Goal: Entertainment & Leisure: Consume media (video, audio)

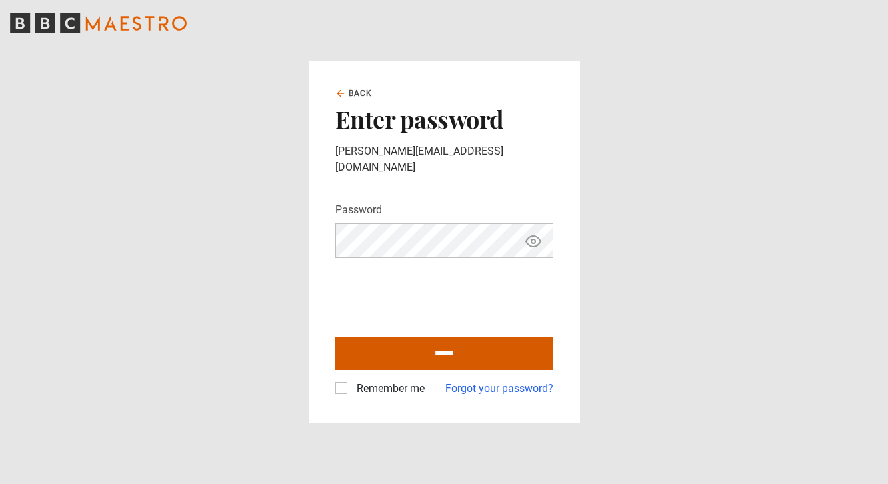
click at [407, 340] on input "******" at bounding box center [444, 353] width 218 height 33
type input "**********"
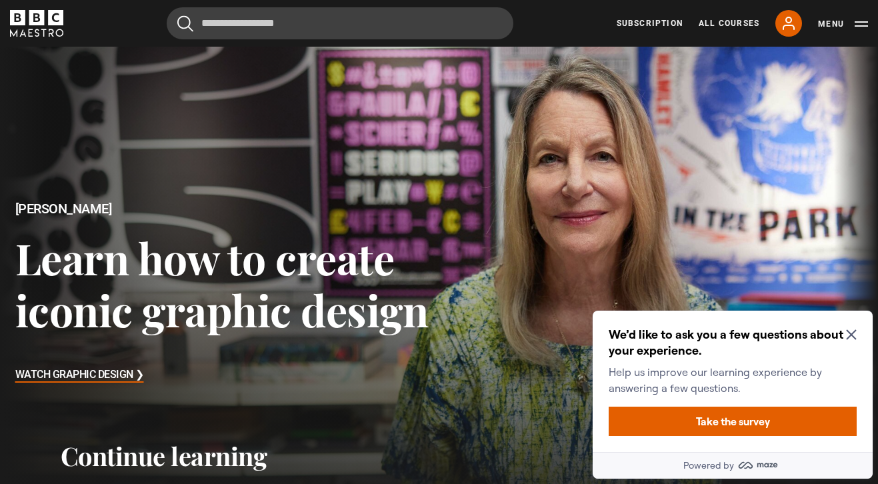
click at [854, 334] on icon "Close Maze Prompt" at bounding box center [851, 334] width 11 height 11
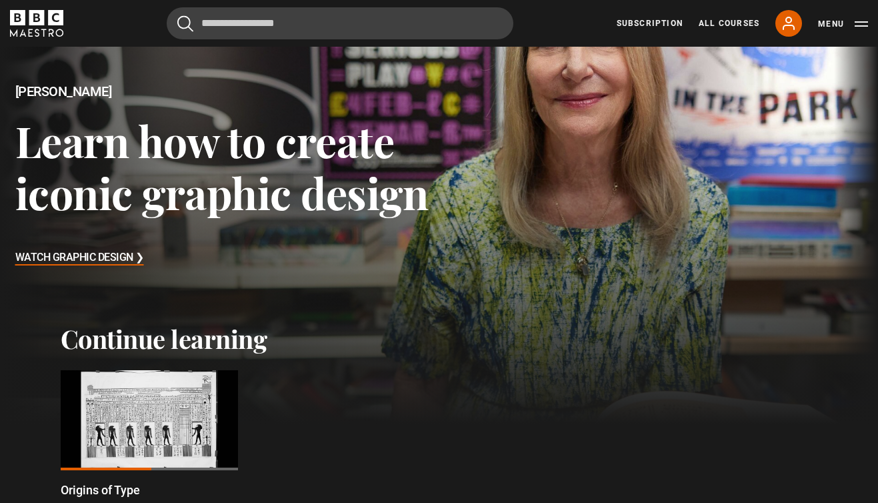
scroll to position [202, 0]
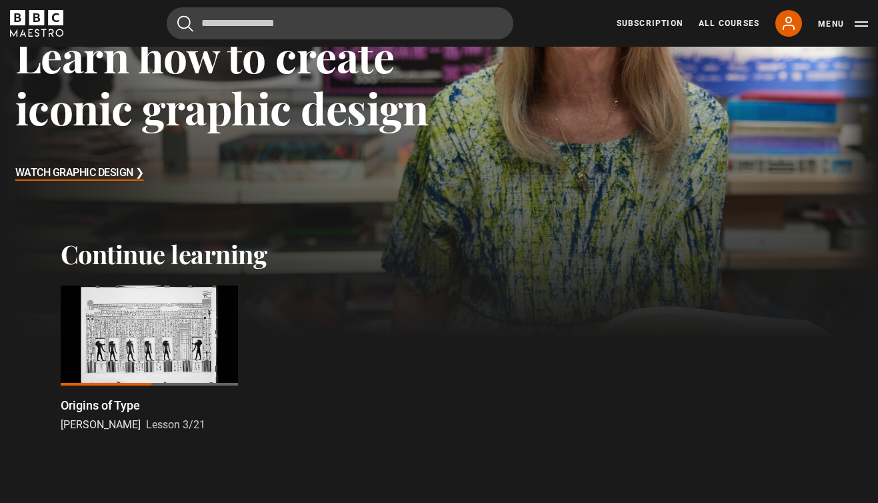
click at [126, 350] on div at bounding box center [149, 335] width 177 height 100
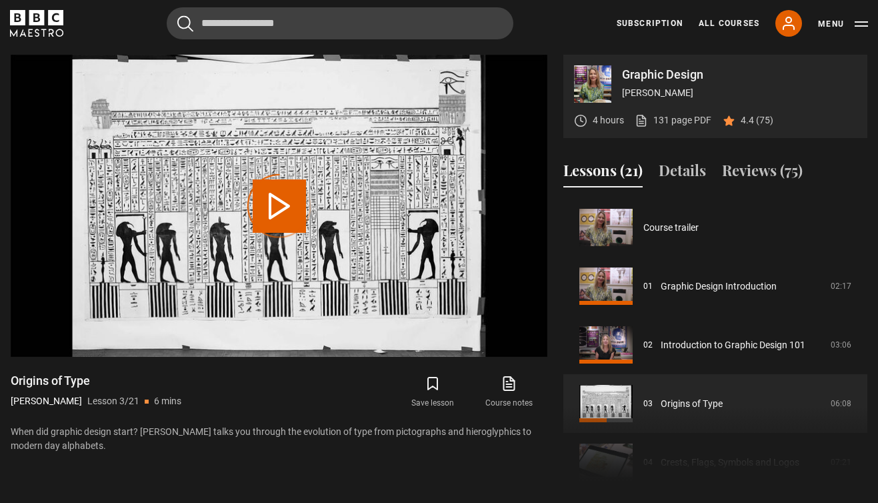
scroll to position [117, 0]
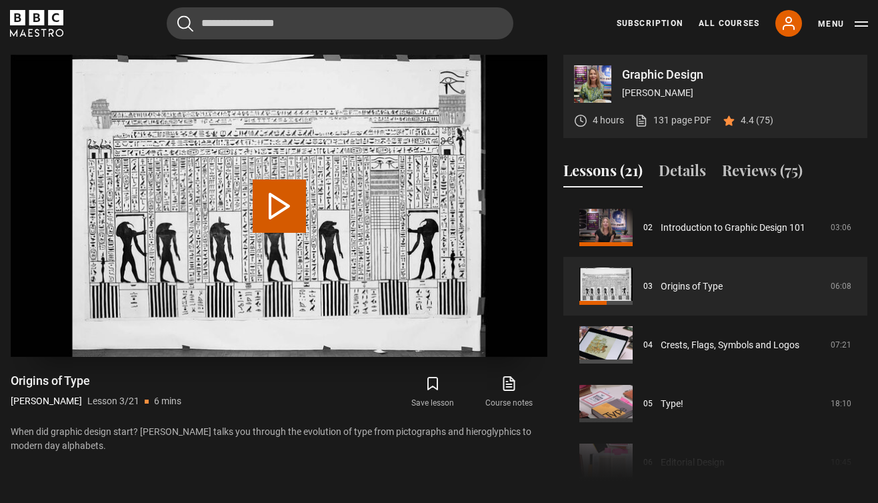
click at [297, 218] on button "Play Lesson Origins of Type" at bounding box center [279, 205] width 53 height 53
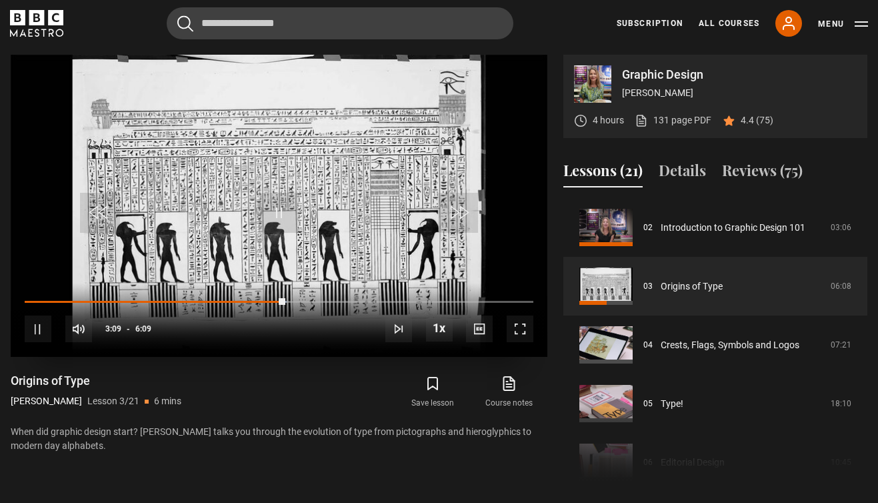
click at [522, 332] on span "Video Player" at bounding box center [520, 328] width 27 height 27
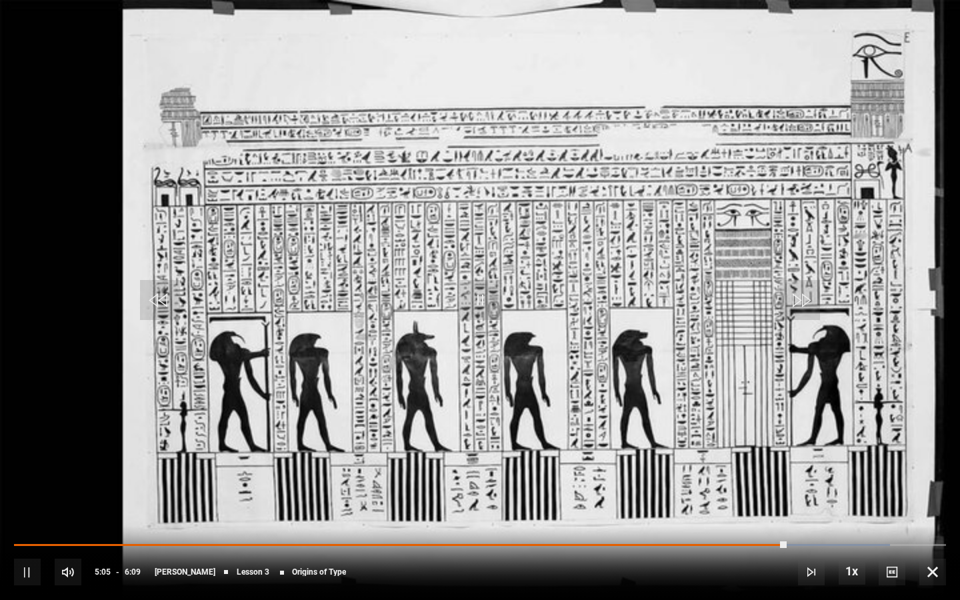
click at [742, 502] on div "10s Skip Back 10 seconds Pause 10s Skip Forward 10 seconds Loaded : 94.01% 4:48…" at bounding box center [480, 563] width 960 height 74
click at [741, 502] on div "4:47" at bounding box center [742, 545] width 2 height 4
click at [733, 502] on div "Loaded : 95.48% 4:44 4:50" at bounding box center [480, 545] width 932 height 4
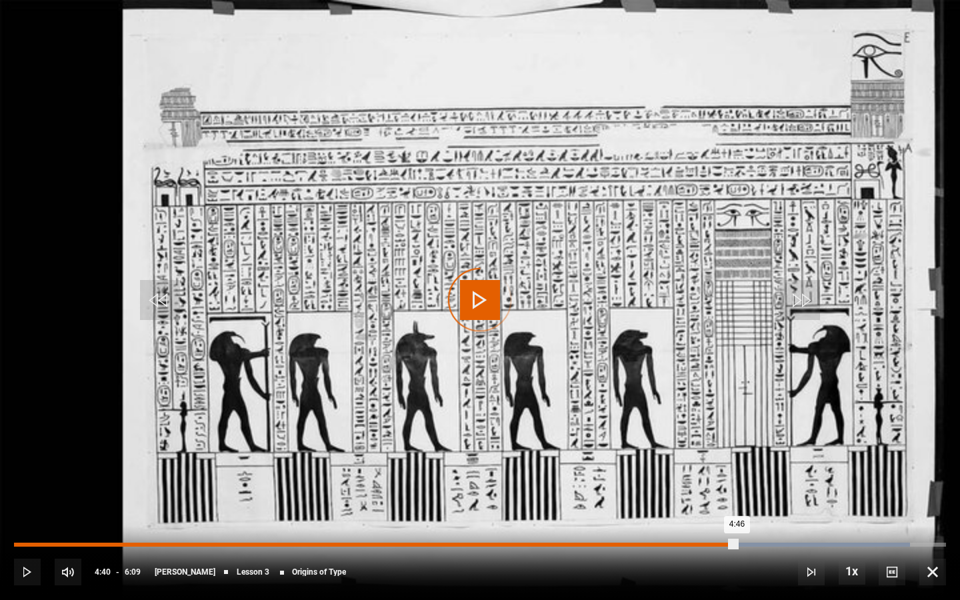
click at [722, 502] on div "4:40" at bounding box center [723, 545] width 2 height 4
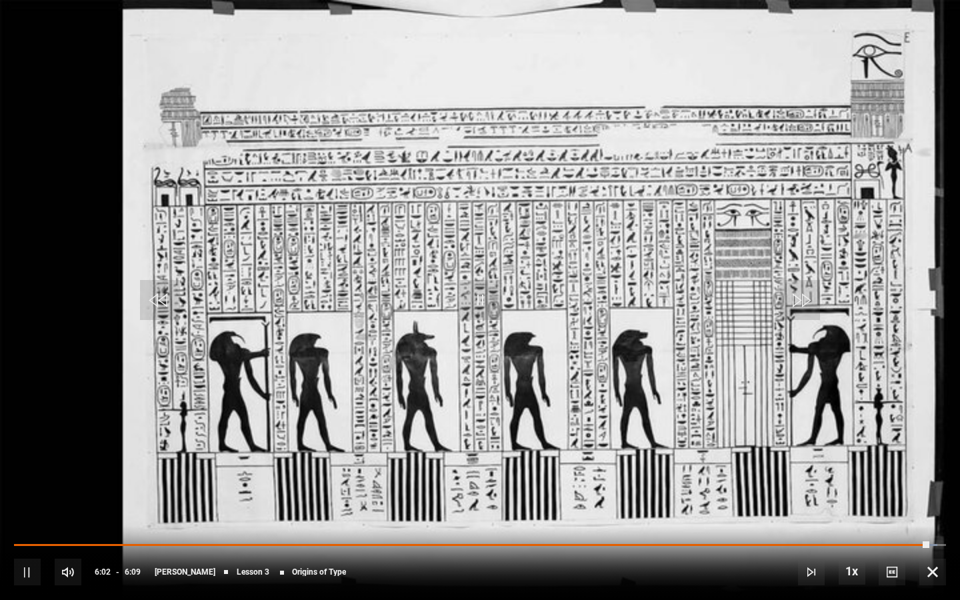
click at [635, 495] on video "Video Player" at bounding box center [480, 300] width 960 height 600
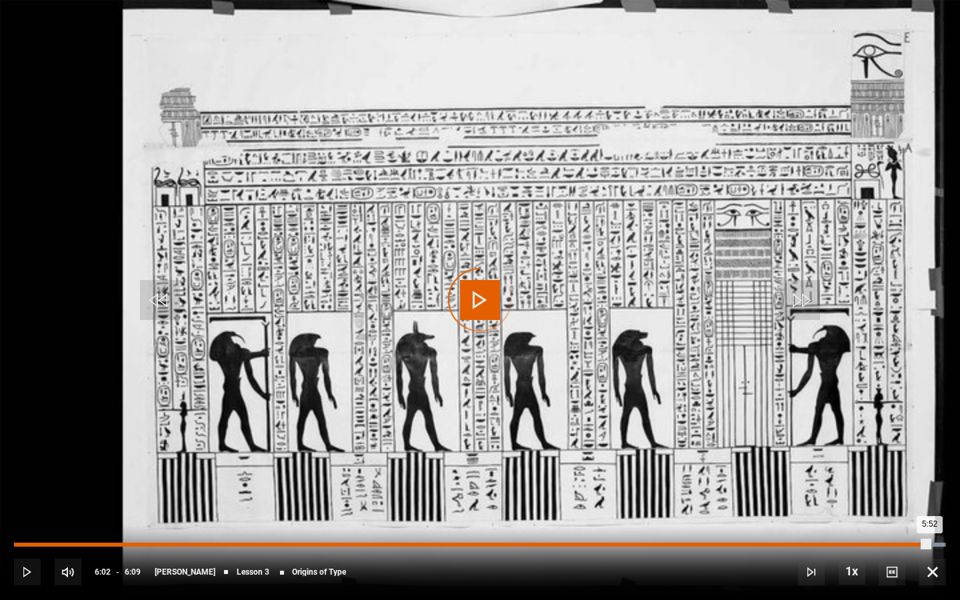
click at [877, 502] on div "5:52" at bounding box center [905, 545] width 2 height 4
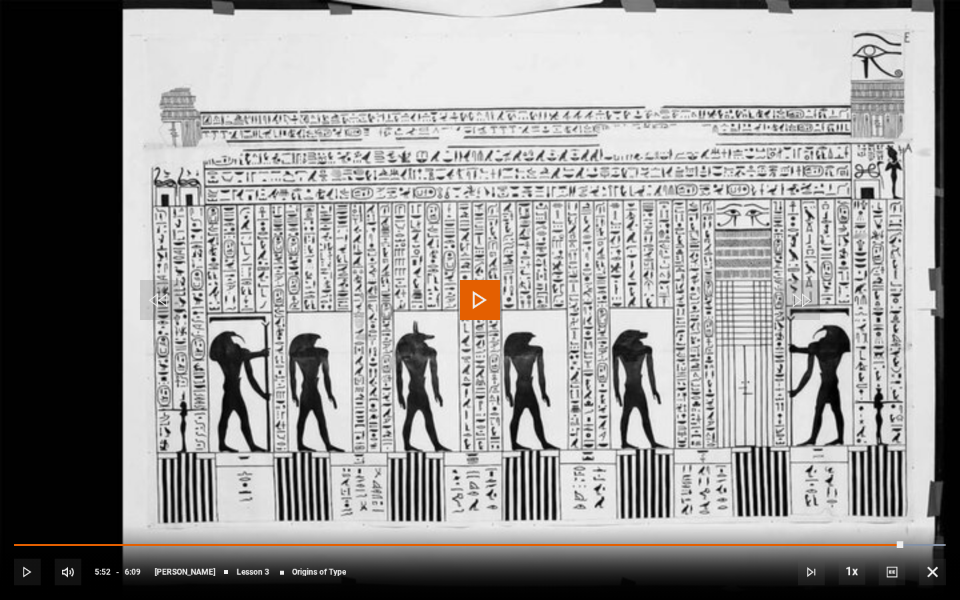
click at [477, 299] on span "Video Player" at bounding box center [480, 300] width 40 height 40
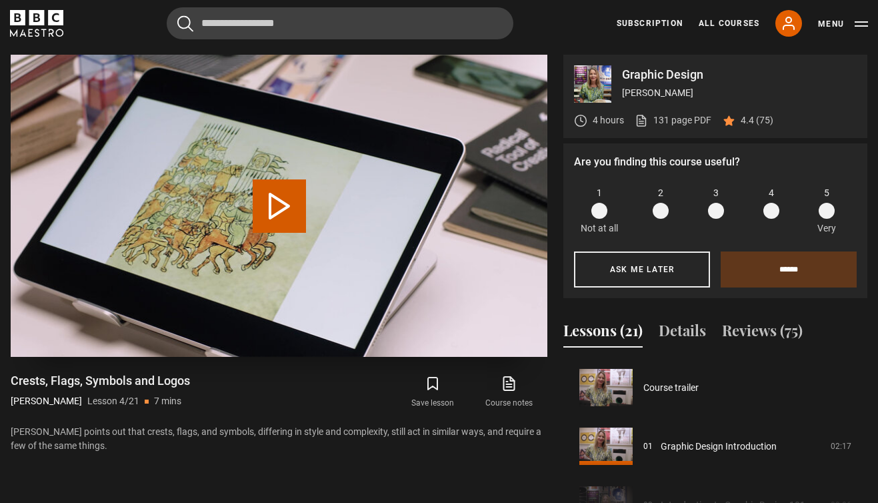
scroll to position [176, 0]
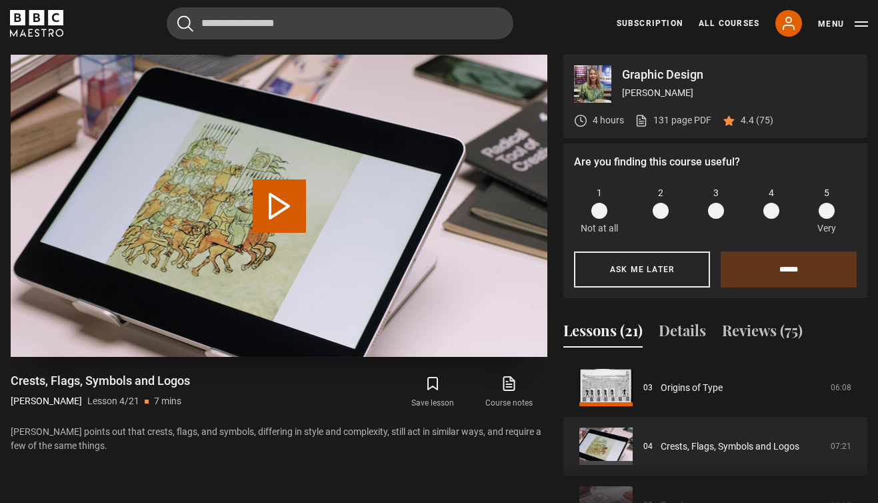
click at [297, 206] on button "Play Lesson Crests, Flags, Symbols and Logos" at bounding box center [279, 205] width 53 height 53
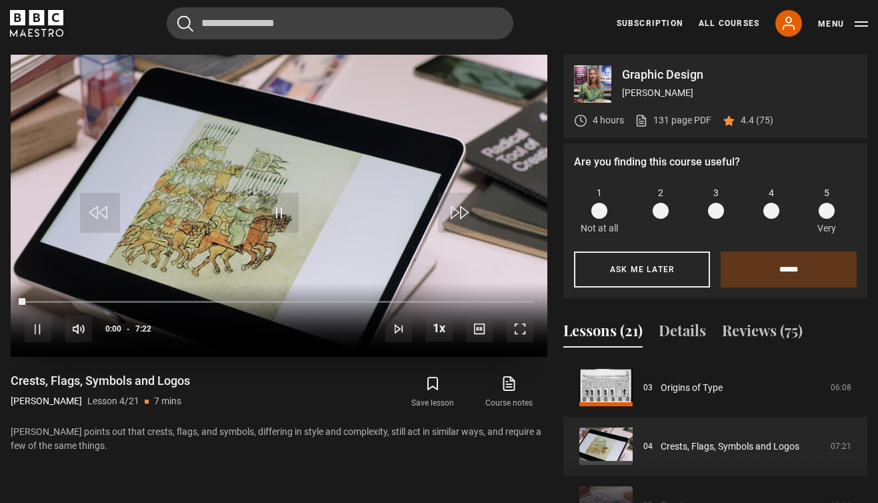
click at [519, 325] on span "Video Player" at bounding box center [520, 328] width 27 height 27
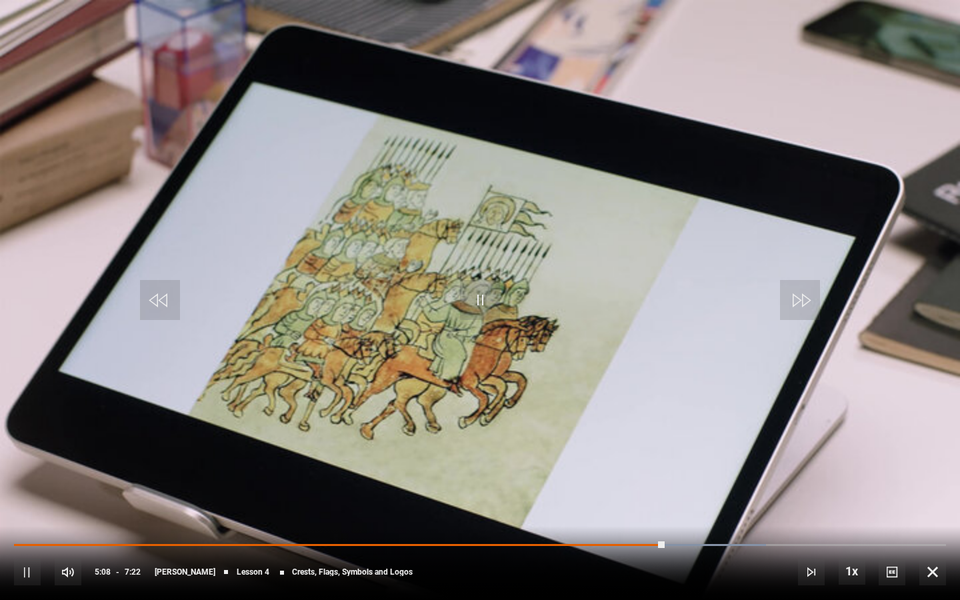
click at [490, 296] on span "Video Player" at bounding box center [480, 300] width 40 height 40
click at [877, 502] on span "Video Player" at bounding box center [932, 572] width 27 height 27
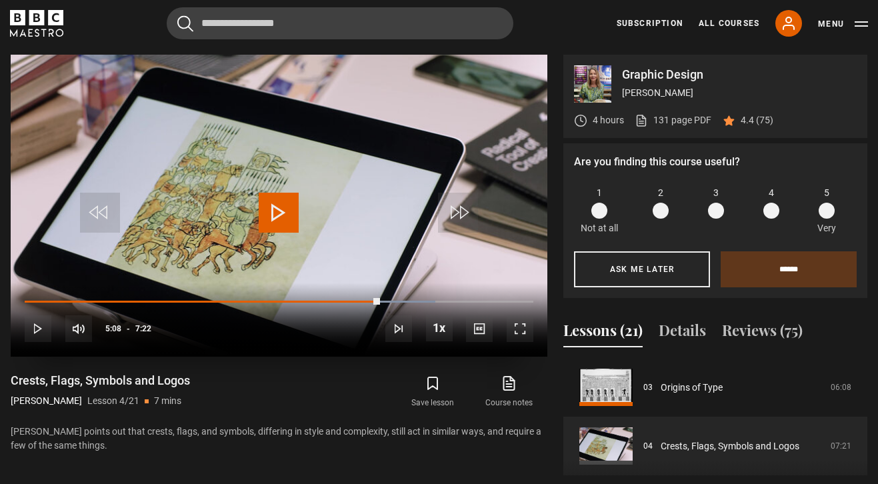
click at [365, 303] on div "10s Skip Back 10 seconds Play 10s Skip Forward 10 seconds Loaded : 80.68% 4:59 …" at bounding box center [279, 320] width 537 height 74
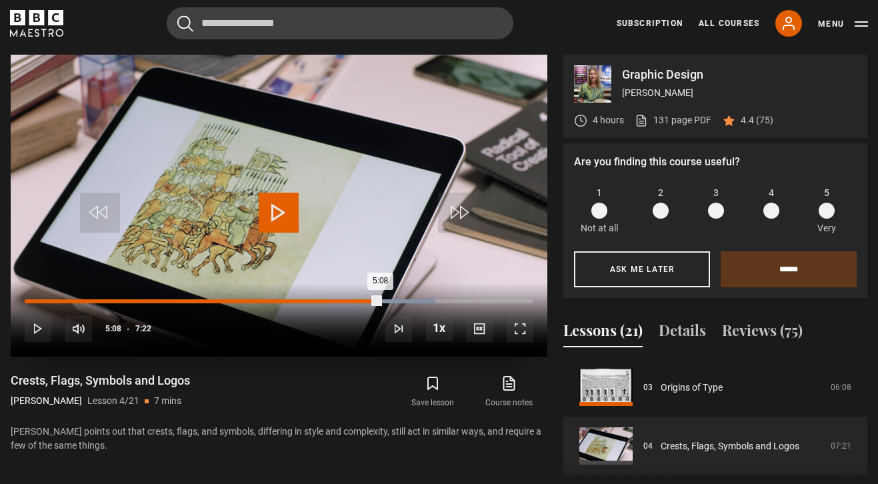
click at [369, 300] on div "Loaded : 80.68% 4:58 5:08" at bounding box center [279, 301] width 509 height 4
click at [360, 299] on div "Loaded : 81.45% 4:51 4:58" at bounding box center [279, 301] width 509 height 4
drag, startPoint x: 360, startPoint y: 299, endPoint x: 372, endPoint y: 299, distance: 12.0
click at [371, 299] on div "5:01" at bounding box center [198, 301] width 347 height 4
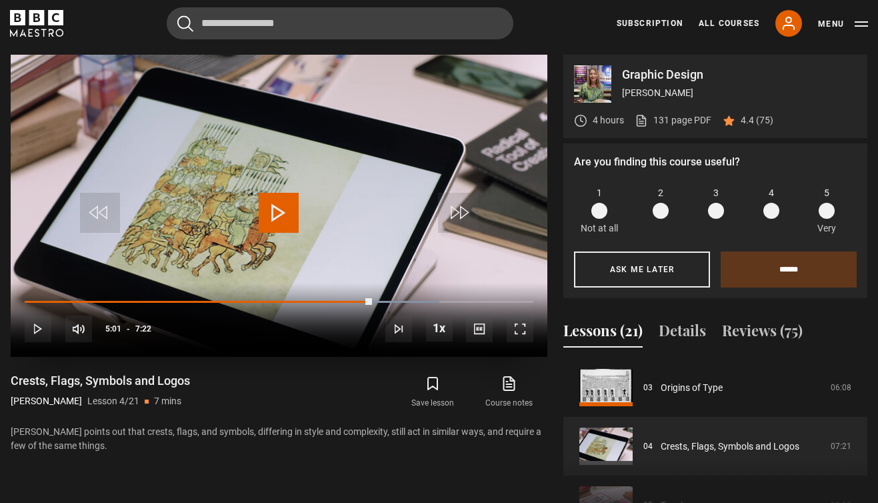
click at [522, 326] on span "Video Player" at bounding box center [520, 328] width 27 height 27
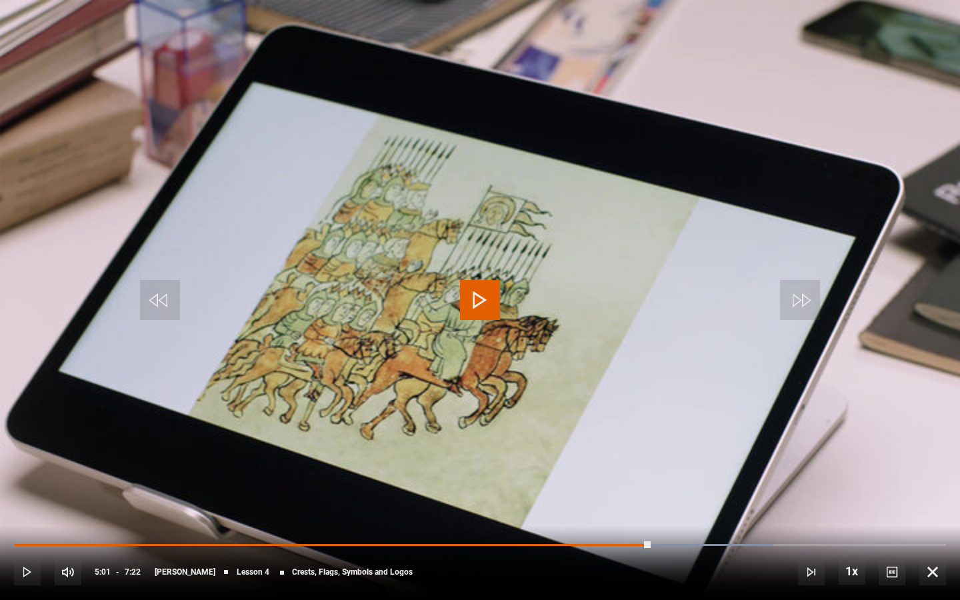
click at [476, 283] on span "Video Player" at bounding box center [480, 300] width 40 height 40
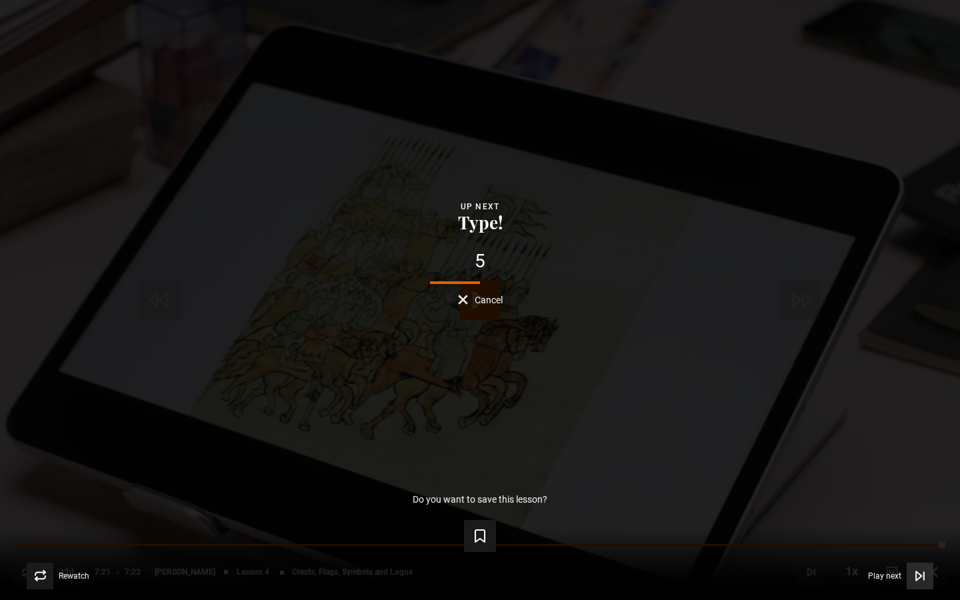
click at [877, 502] on span "Play next" at bounding box center [884, 576] width 33 height 8
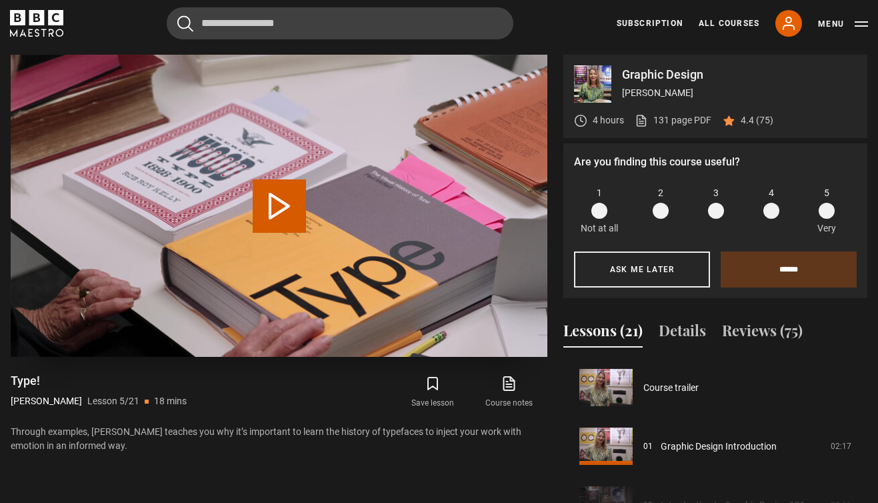
scroll to position [235, 0]
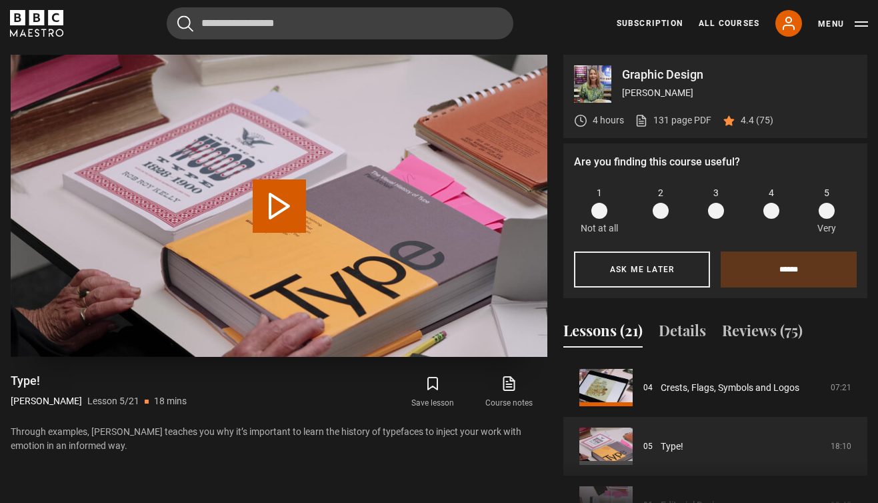
click at [263, 215] on button "Play Lesson Type!" at bounding box center [279, 205] width 53 height 53
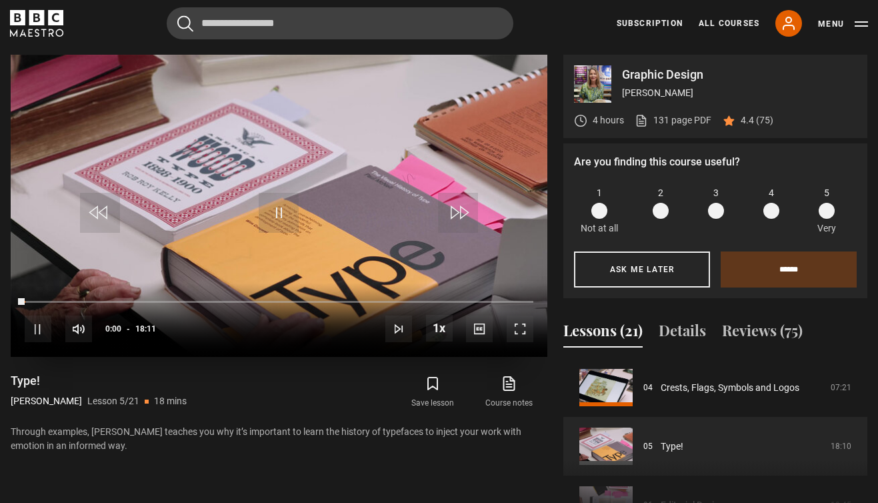
click at [525, 325] on span "Video Player" at bounding box center [520, 328] width 27 height 27
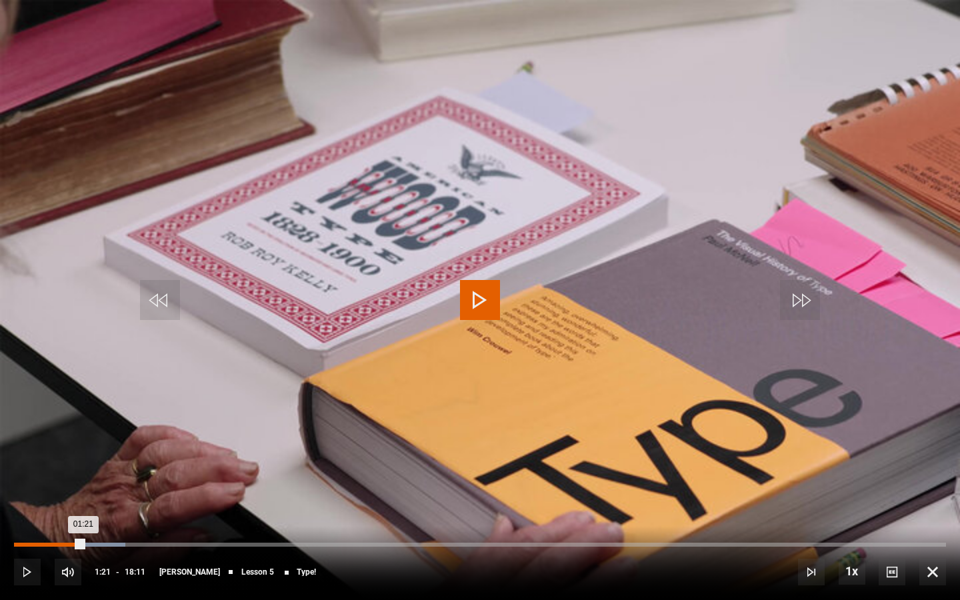
click at [69, 502] on div "01:03" at bounding box center [70, 545] width 2 height 4
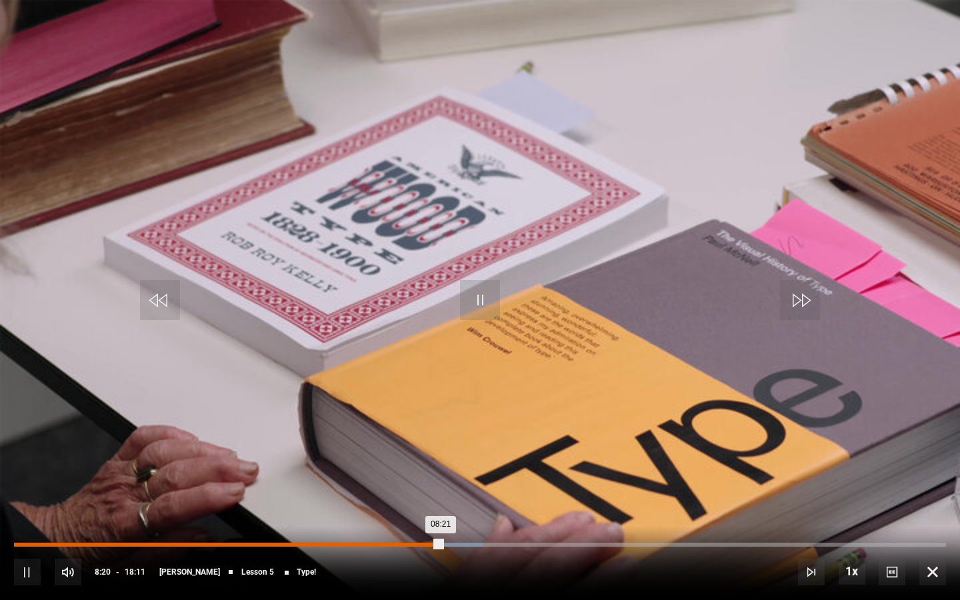
click at [415, 502] on div "Loaded : 50.39% 07:49 08:21" at bounding box center [480, 545] width 932 height 4
click at [402, 502] on div "07:34" at bounding box center [403, 545] width 2 height 4
click at [390, 502] on div "07:20" at bounding box center [391, 545] width 2 height 4
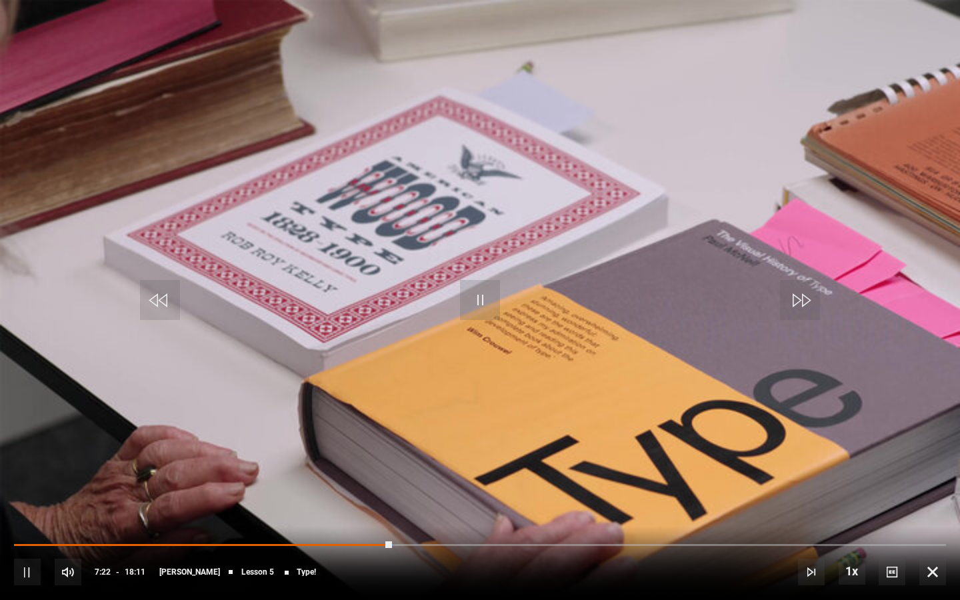
click at [375, 502] on div "10s Skip Back 10 seconds Pause 10s Skip Forward 10 seconds Loaded : 40.84% 07:0…" at bounding box center [480, 563] width 960 height 74
click at [484, 295] on span "Video Player" at bounding box center [480, 300] width 40 height 40
click at [473, 289] on span "Video Player" at bounding box center [480, 300] width 40 height 40
click at [473, 288] on span "Video Player" at bounding box center [480, 300] width 40 height 40
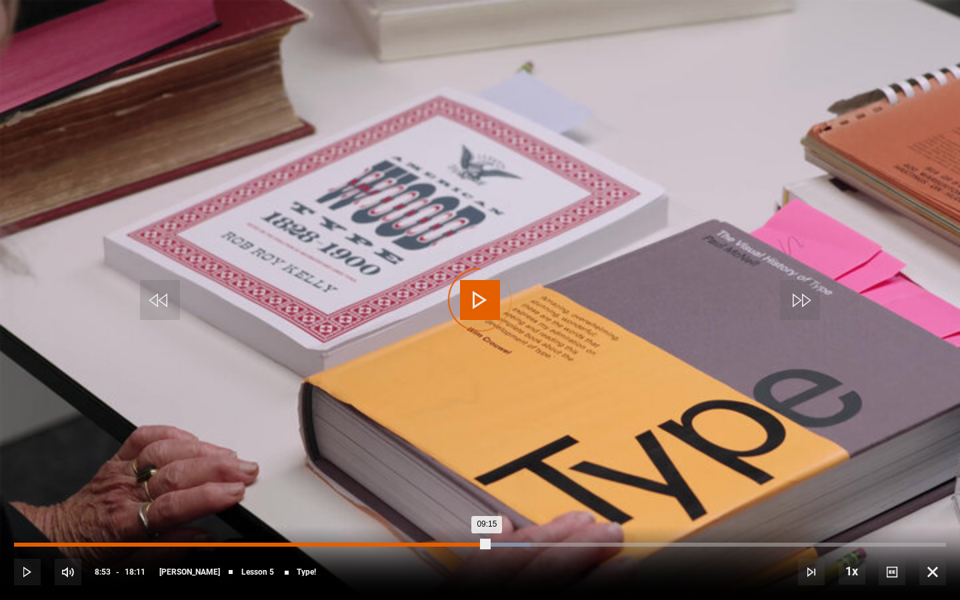
click at [469, 502] on div "Loaded : 55.42% 08:53 09:15" at bounding box center [480, 545] width 932 height 4
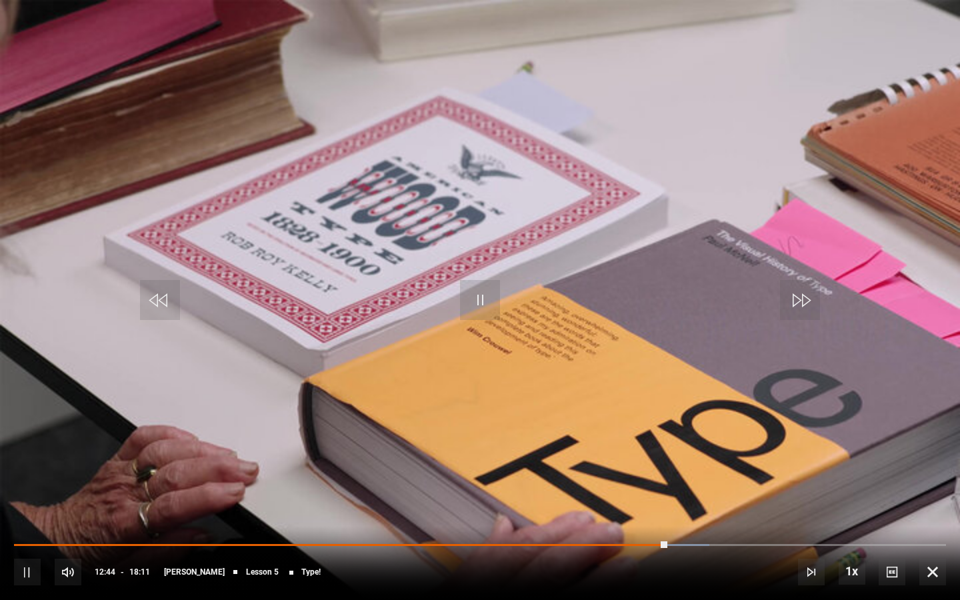
click at [33, 502] on span "Video Player" at bounding box center [27, 572] width 27 height 27
click at [877, 502] on span "Video Player" at bounding box center [932, 572] width 27 height 27
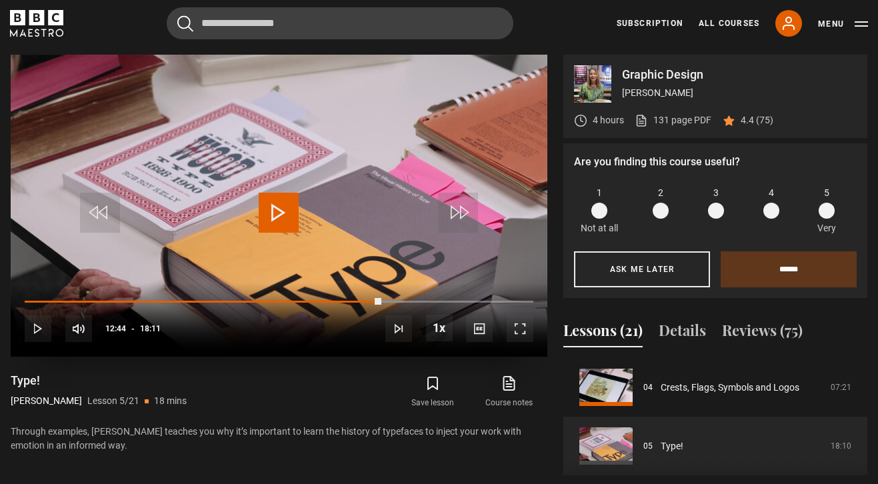
click at [358, 303] on div "10s Skip Back 10 seconds Play 10s Skip Forward 10 seconds Loaded : 74.57% 12:04…" at bounding box center [279, 320] width 537 height 74
click at [357, 301] on div "10s Skip Back 10 seconds Play 10s Skip Forward 10 seconds Loaded : 74.57% 12:04…" at bounding box center [279, 320] width 537 height 74
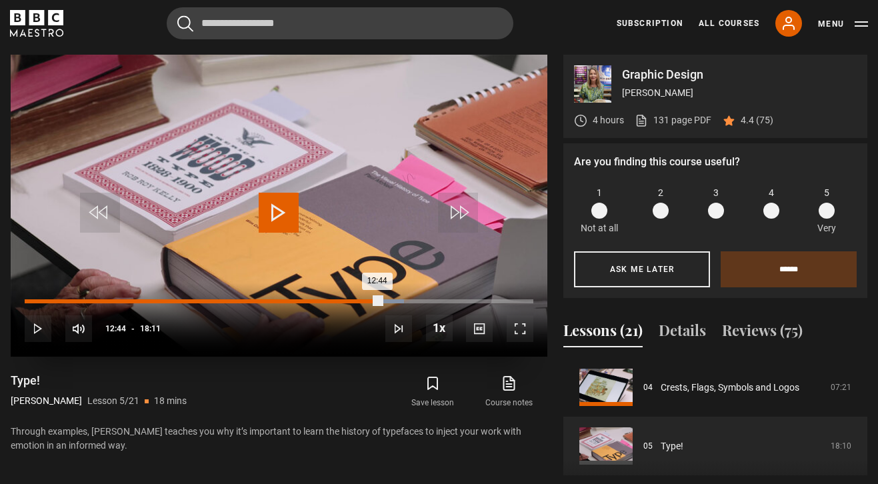
click at [353, 299] on div "Loaded : 74.57% 11:43 12:44" at bounding box center [279, 301] width 509 height 4
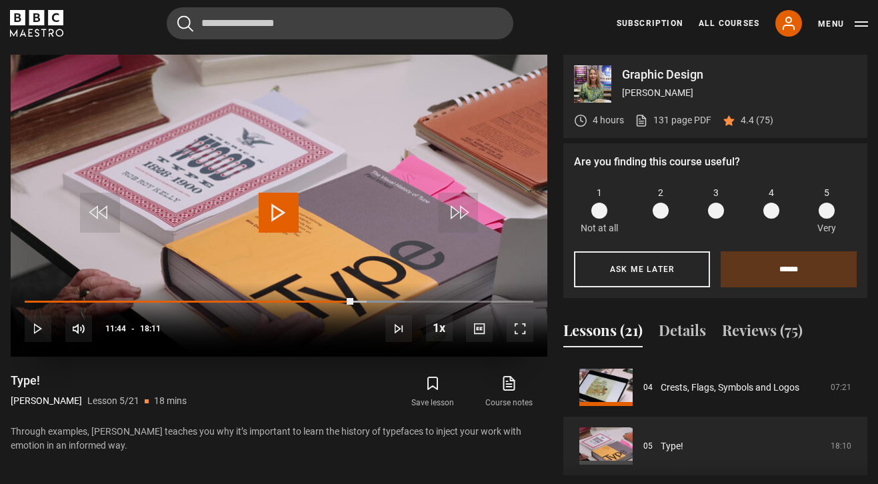
click at [277, 199] on span "Video Player" at bounding box center [279, 213] width 40 height 40
click at [515, 331] on span "Video Player" at bounding box center [520, 328] width 27 height 27
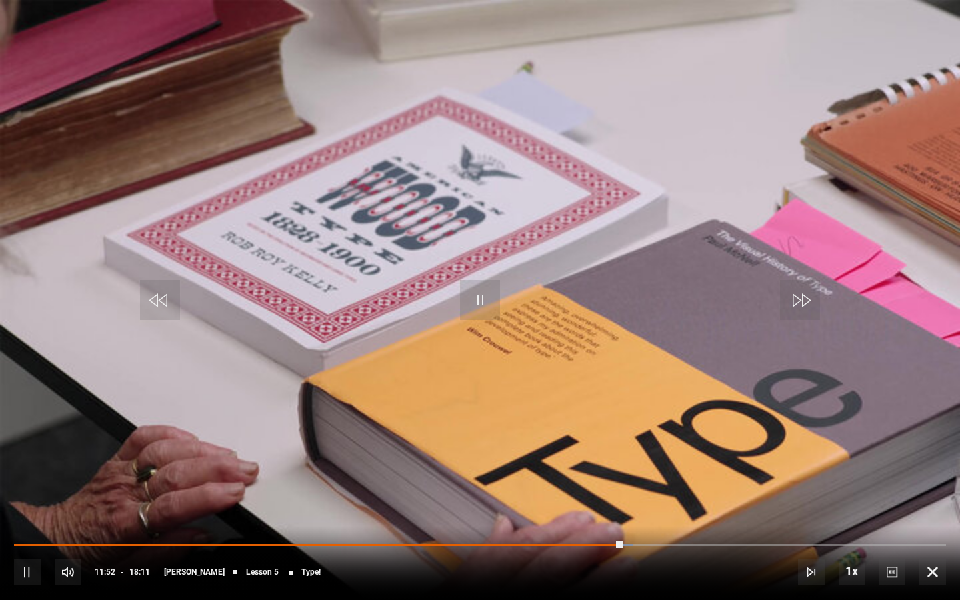
click at [482, 303] on span "Video Player" at bounding box center [480, 300] width 40 height 40
click at [487, 299] on span "Video Player" at bounding box center [480, 300] width 40 height 40
click at [877, 502] on span "Video Player" at bounding box center [932, 572] width 27 height 27
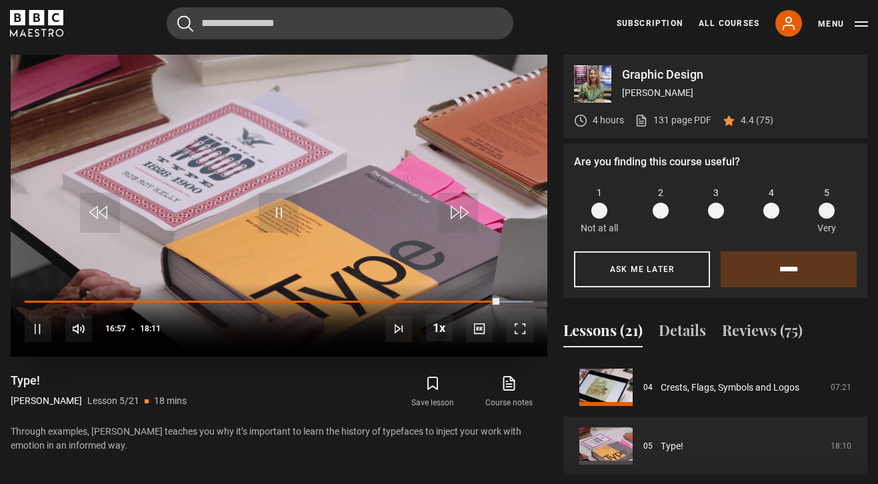
click at [519, 319] on span "Video Player" at bounding box center [520, 328] width 27 height 27
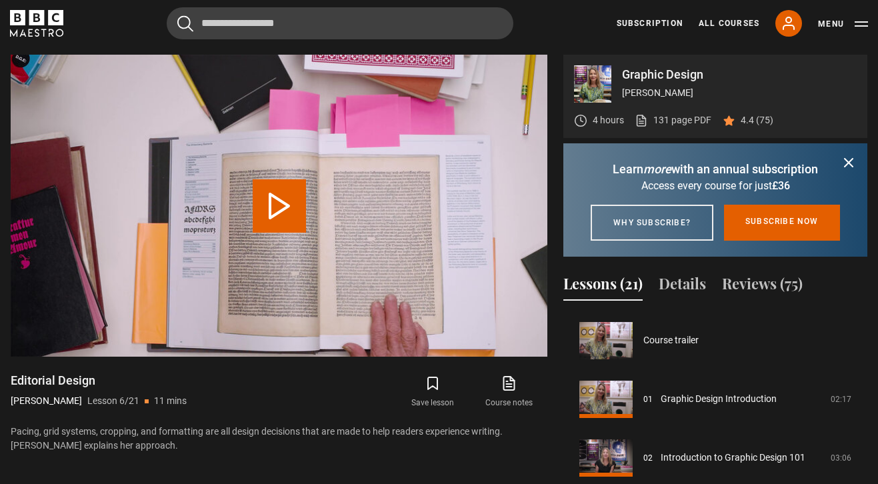
scroll to position [293, 0]
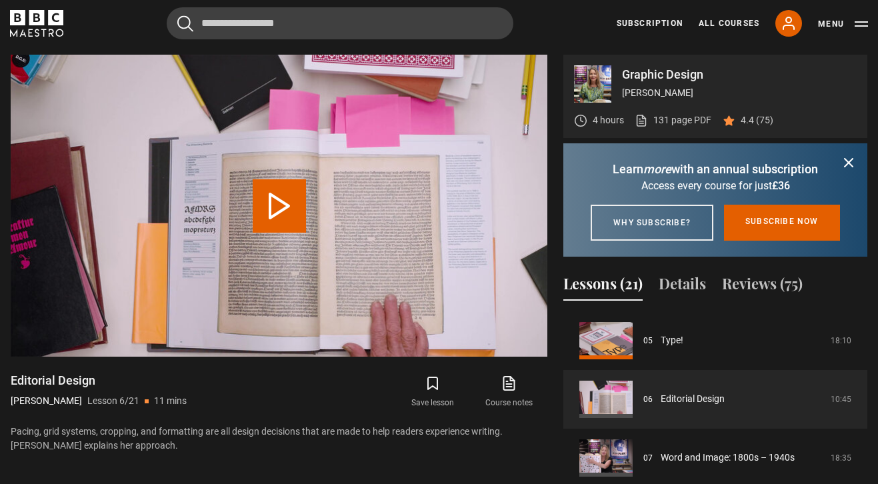
click at [269, 208] on button "Play Lesson Editorial Design" at bounding box center [279, 205] width 53 height 53
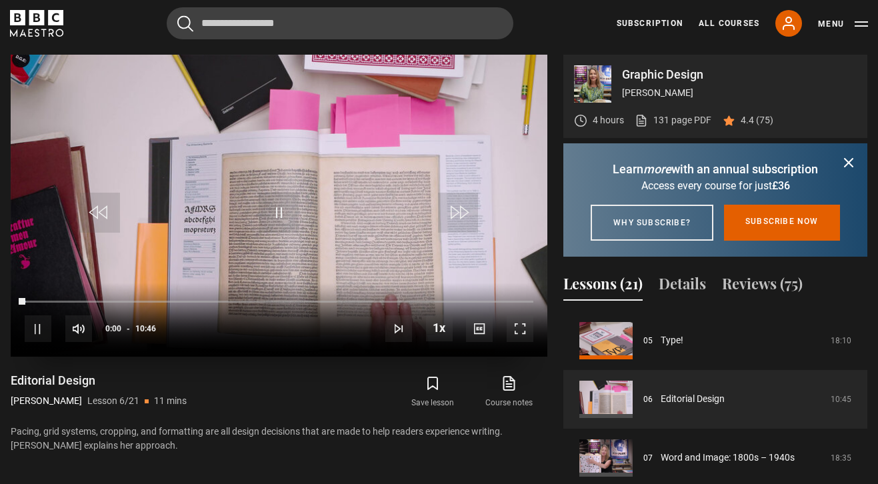
click at [529, 325] on span "Video Player" at bounding box center [520, 328] width 27 height 27
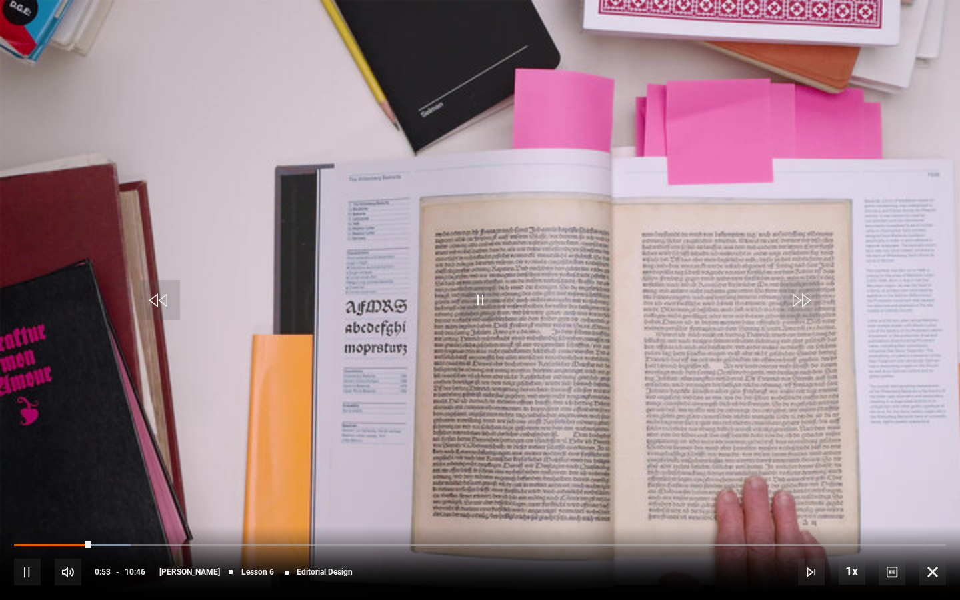
click at [475, 305] on span "Video Player" at bounding box center [480, 300] width 40 height 40
click at [877, 483] on span "Video Player" at bounding box center [932, 572] width 27 height 27
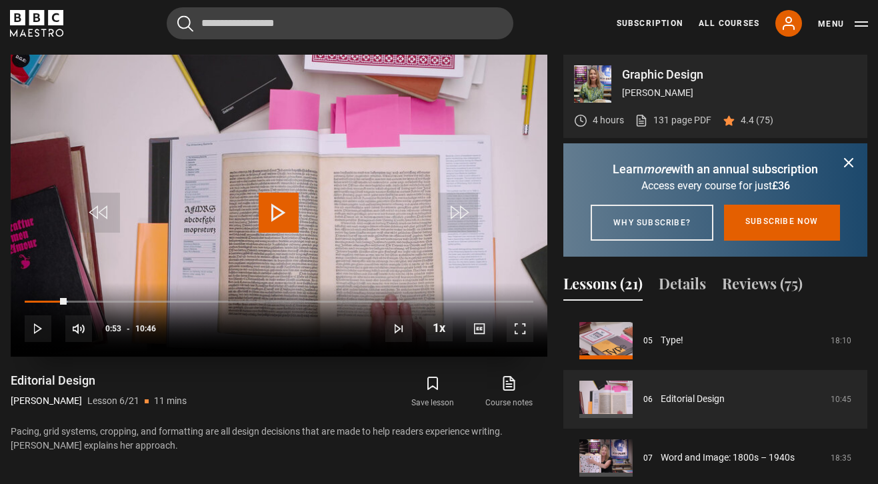
click at [265, 207] on span "Video Player" at bounding box center [279, 213] width 40 height 40
click at [527, 333] on span "Video Player" at bounding box center [520, 328] width 27 height 27
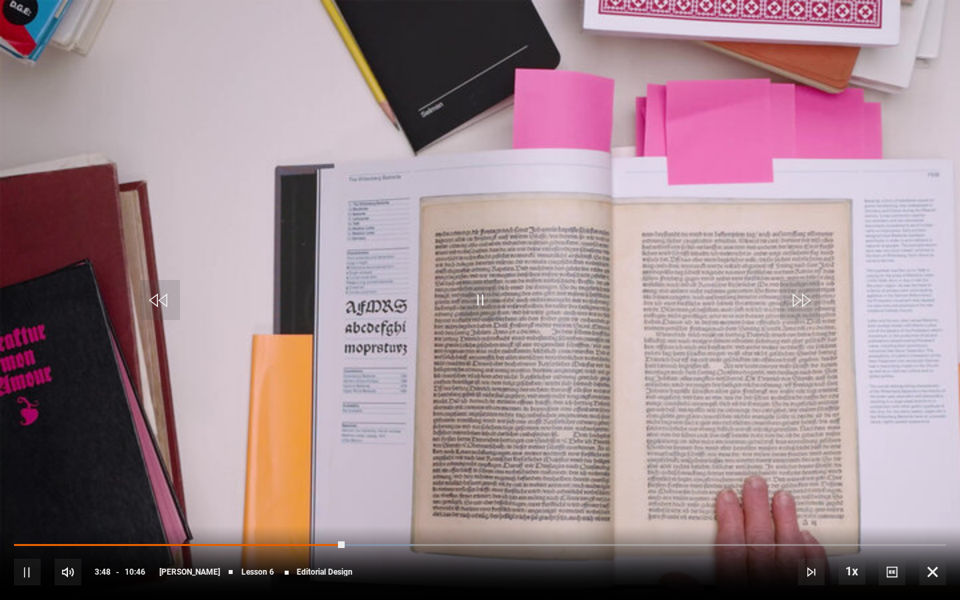
drag, startPoint x: 17, startPoint y: 567, endPoint x: 60, endPoint y: 555, distance: 44.3
click at [18, 483] on span "Video Player" at bounding box center [27, 572] width 27 height 27
click at [877, 483] on span "Video Player" at bounding box center [932, 572] width 27 height 27
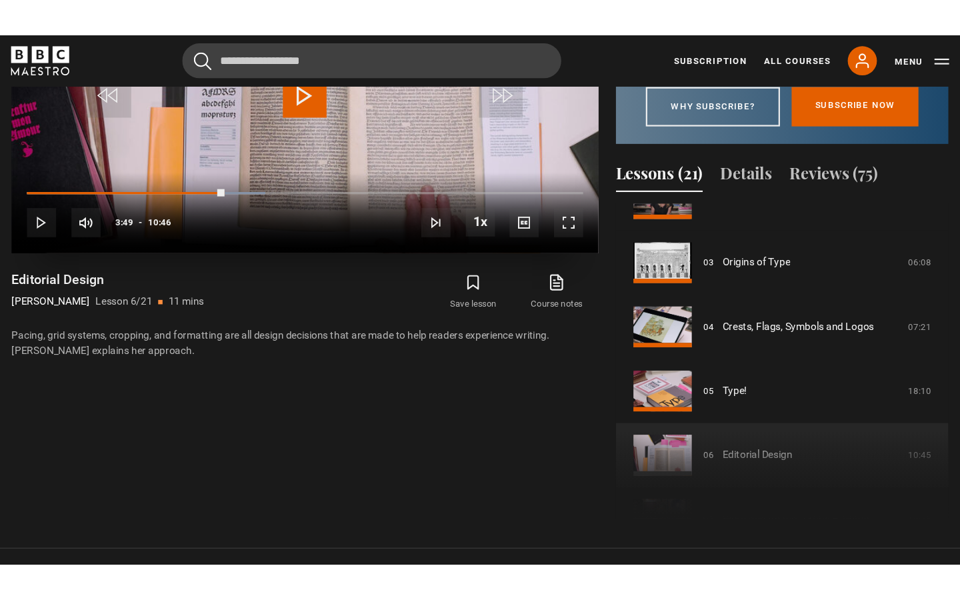
scroll to position [499, 0]
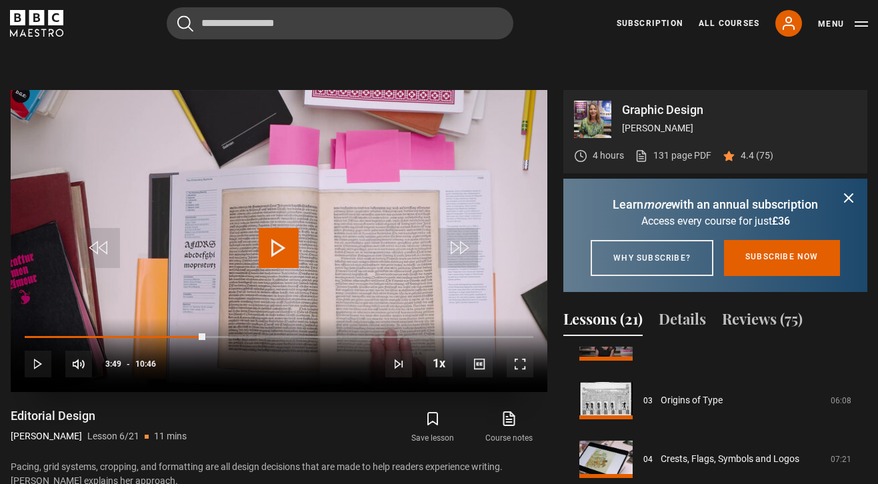
click at [524, 362] on span "Video Player" at bounding box center [520, 364] width 27 height 27
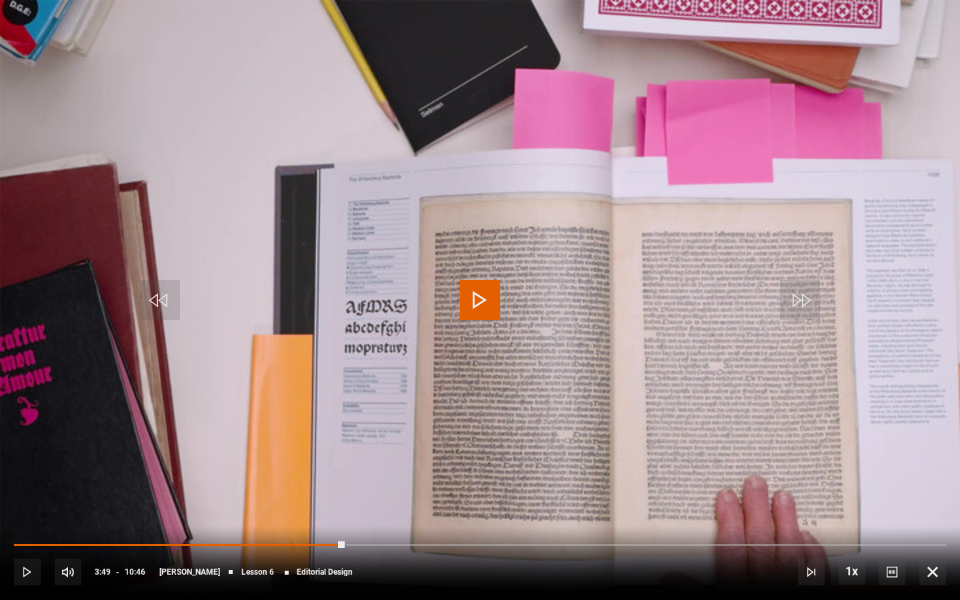
click at [877, 483] on span "Video Player" at bounding box center [932, 572] width 27 height 27
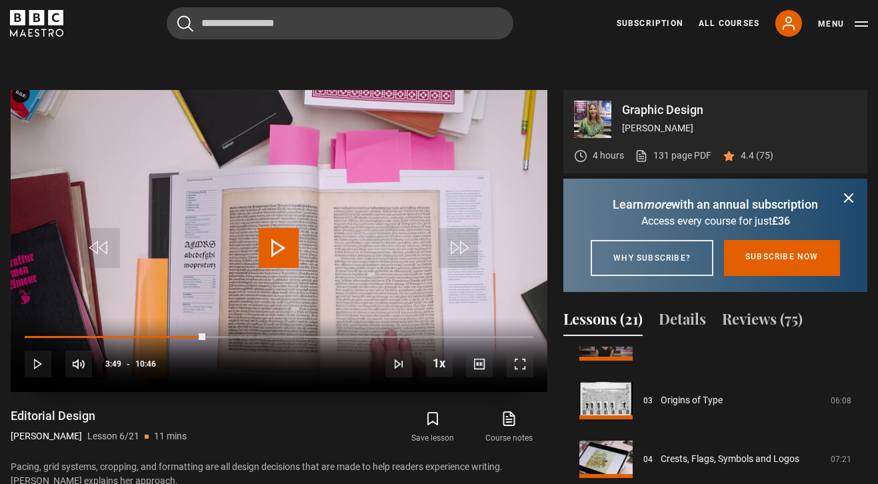
click at [513, 365] on span "Video Player" at bounding box center [520, 364] width 27 height 27
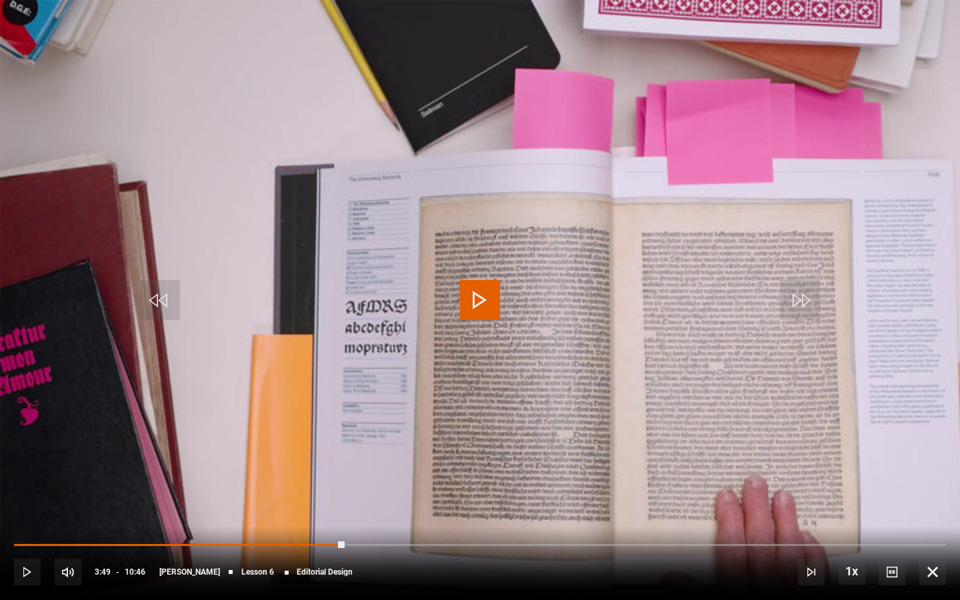
click at [877, 483] on span "Video Player" at bounding box center [932, 572] width 27 height 27
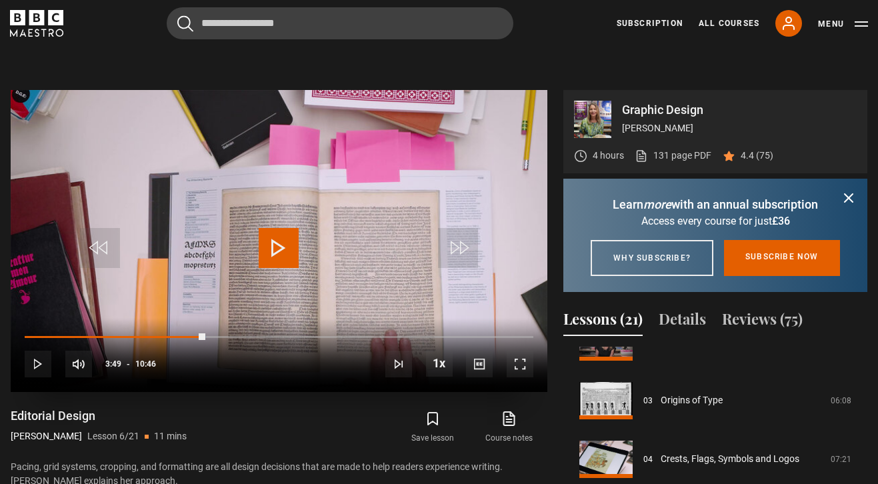
click at [517, 355] on span "Video Player" at bounding box center [520, 364] width 27 height 27
